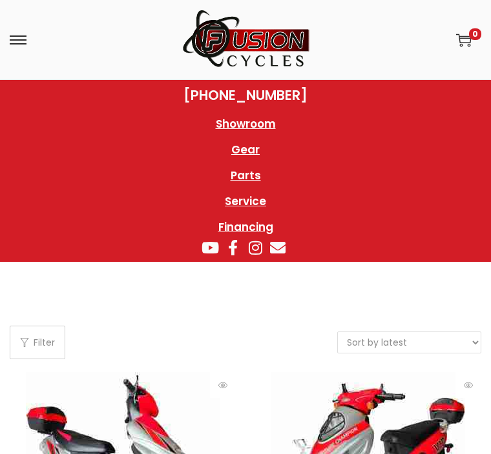
click at [371, 79] on div "Skip to navigation Skip to content Home Shop ATVs Dirt Bikes Motorcycles Scoote…" at bounding box center [245, 40] width 491 height 80
click at [371, 80] on section "[PHONE_NUMBER] Showroom Gear Parts Service Financing Showroom Gear Parts Servic…" at bounding box center [245, 171] width 491 height 182
click at [97, 56] on div "Skip to navigation Skip to content Home Shop ATVs Dirt Bikes Motorcycles Scoote…" at bounding box center [245, 39] width 491 height 79
click at [261, 56] on img at bounding box center [245, 40] width 129 height 60
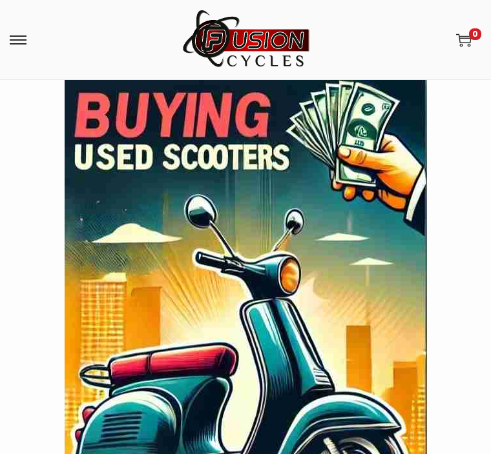
click at [309, 16] on img at bounding box center [245, 40] width 129 height 60
click at [468, 450] on div at bounding box center [245, 411] width 465 height 663
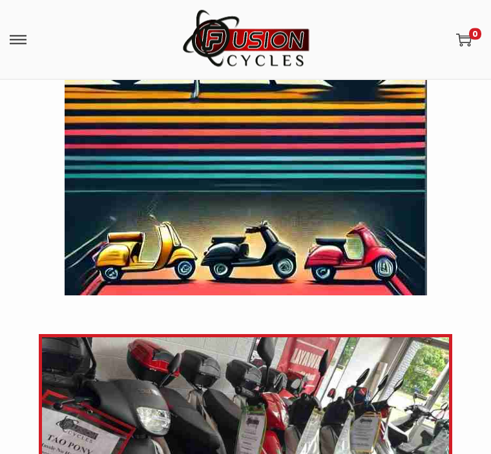
scroll to position [448, 0]
